Goal: Information Seeking & Learning: Compare options

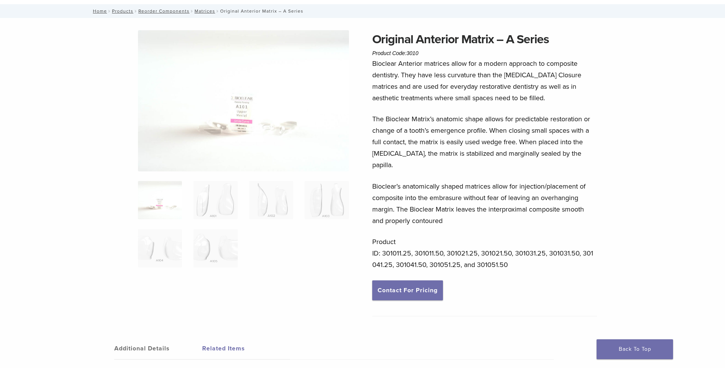
scroll to position [38, 0]
click at [228, 346] on link "Related Items" at bounding box center [246, 349] width 88 height 21
click at [166, 188] on img at bounding box center [160, 201] width 44 height 38
drag, startPoint x: 244, startPoint y: 218, endPoint x: 238, endPoint y: 211, distance: 9.5
click at [243, 218] on ol at bounding box center [243, 230] width 223 height 96
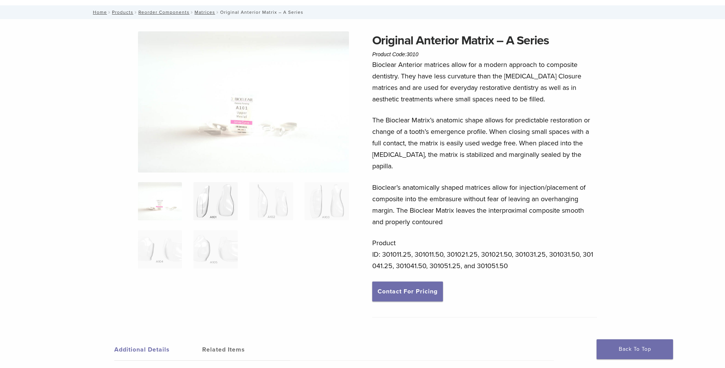
click at [232, 204] on img at bounding box center [215, 201] width 44 height 38
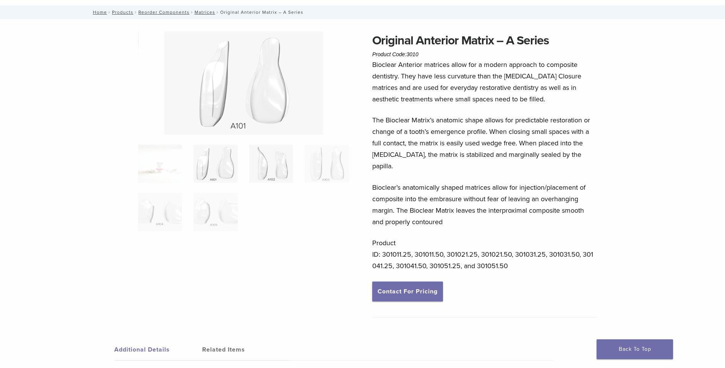
click at [271, 163] on img at bounding box center [271, 164] width 44 height 38
click at [324, 175] on img at bounding box center [327, 164] width 44 height 38
click at [204, 200] on img at bounding box center [215, 212] width 44 height 38
click at [166, 216] on img at bounding box center [160, 212] width 44 height 38
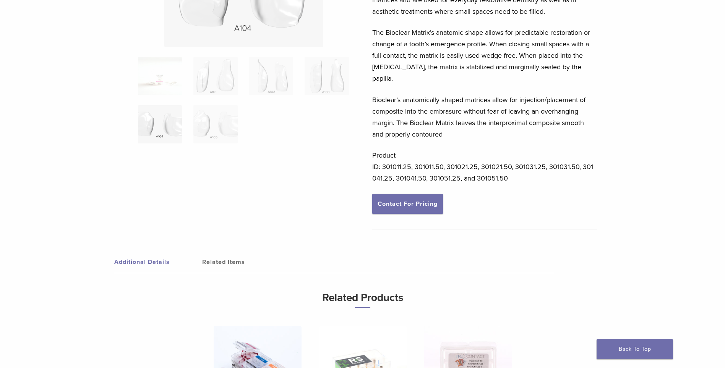
scroll to position [229, 0]
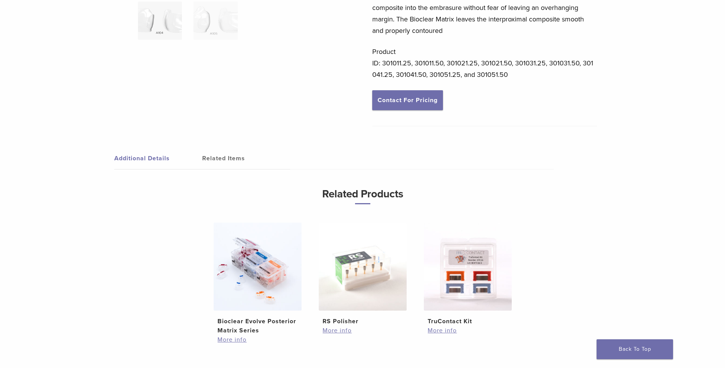
click at [270, 285] on img at bounding box center [258, 267] width 88 height 88
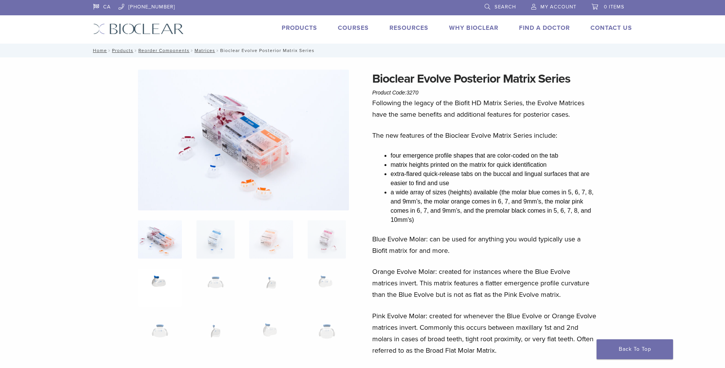
click at [160, 287] on img at bounding box center [160, 287] width 44 height 38
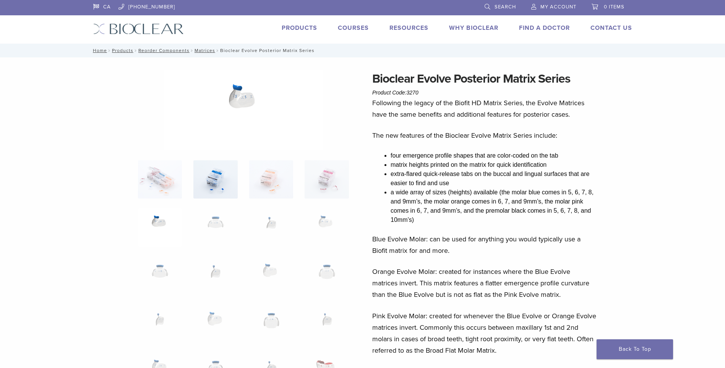
click at [227, 185] on img at bounding box center [215, 179] width 44 height 38
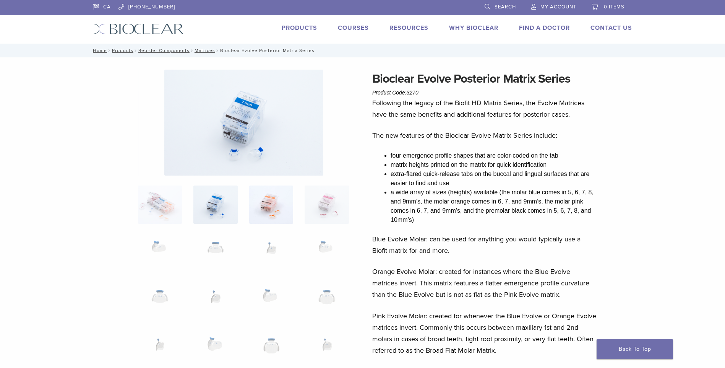
click at [265, 199] on img at bounding box center [271, 204] width 44 height 38
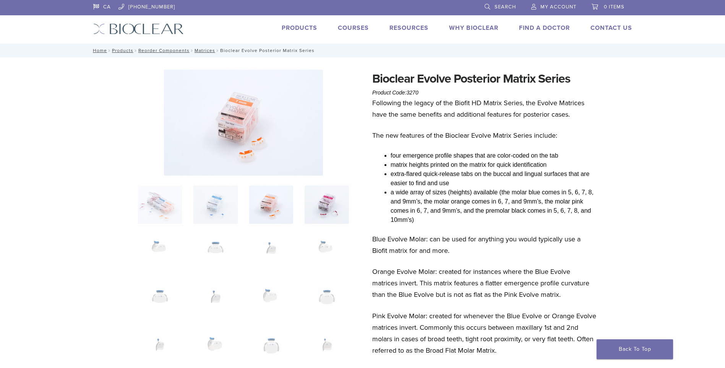
click at [307, 206] on img at bounding box center [327, 204] width 44 height 38
click at [167, 261] on img at bounding box center [160, 253] width 44 height 38
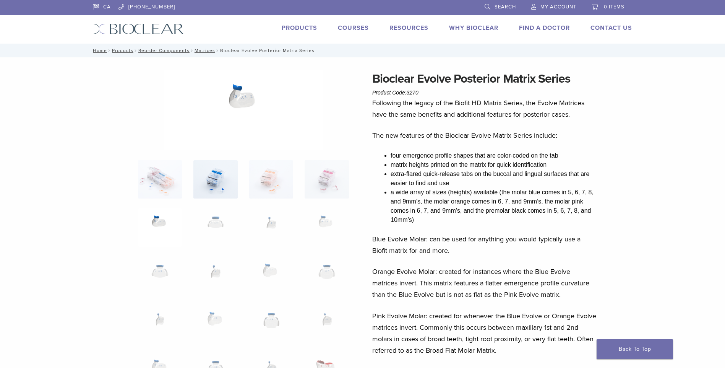
click at [214, 197] on img at bounding box center [215, 179] width 44 height 38
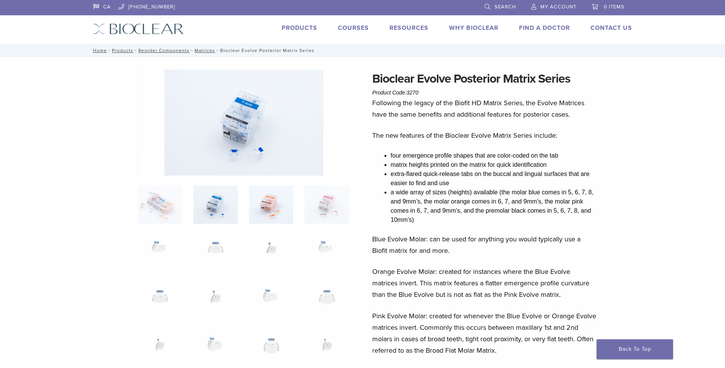
click at [266, 218] on img at bounding box center [271, 204] width 44 height 38
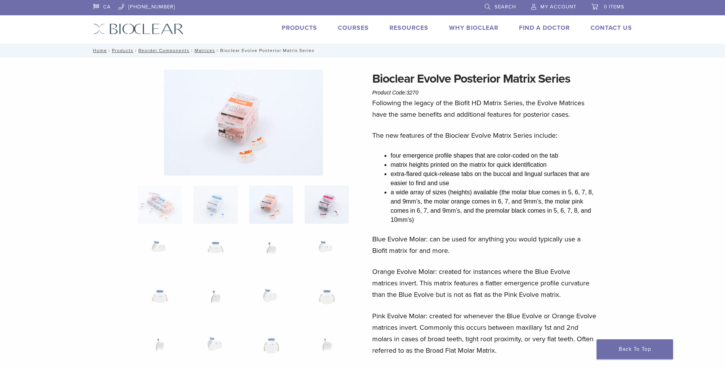
click at [320, 219] on img at bounding box center [327, 204] width 44 height 38
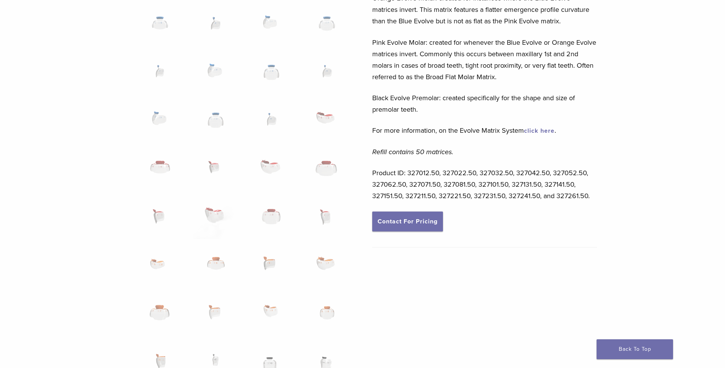
scroll to position [344, 0]
